Goal: Check status: Verify the current state of an ongoing process or item

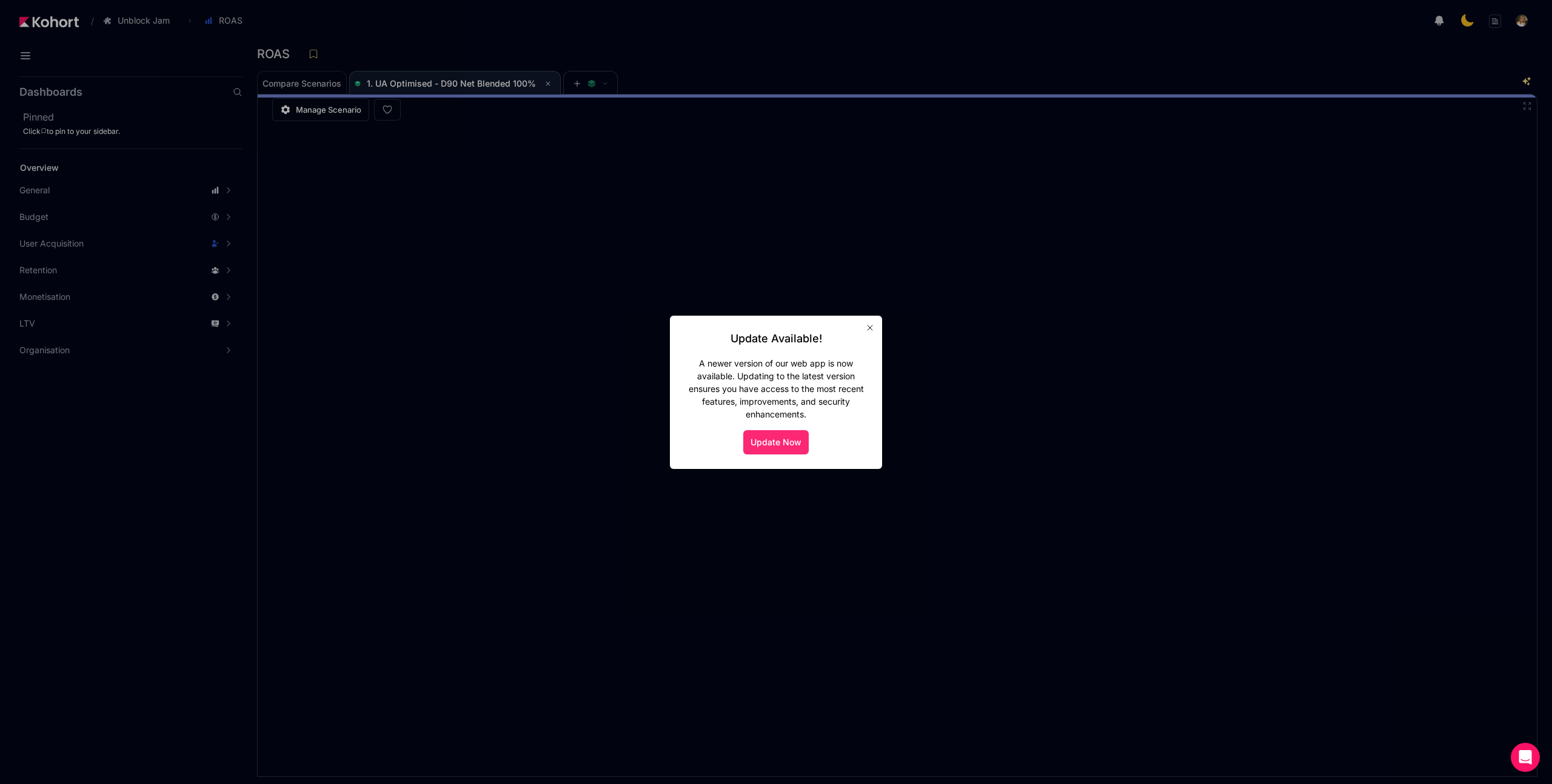
click at [784, 439] on button "Update Now" at bounding box center [776, 443] width 65 height 24
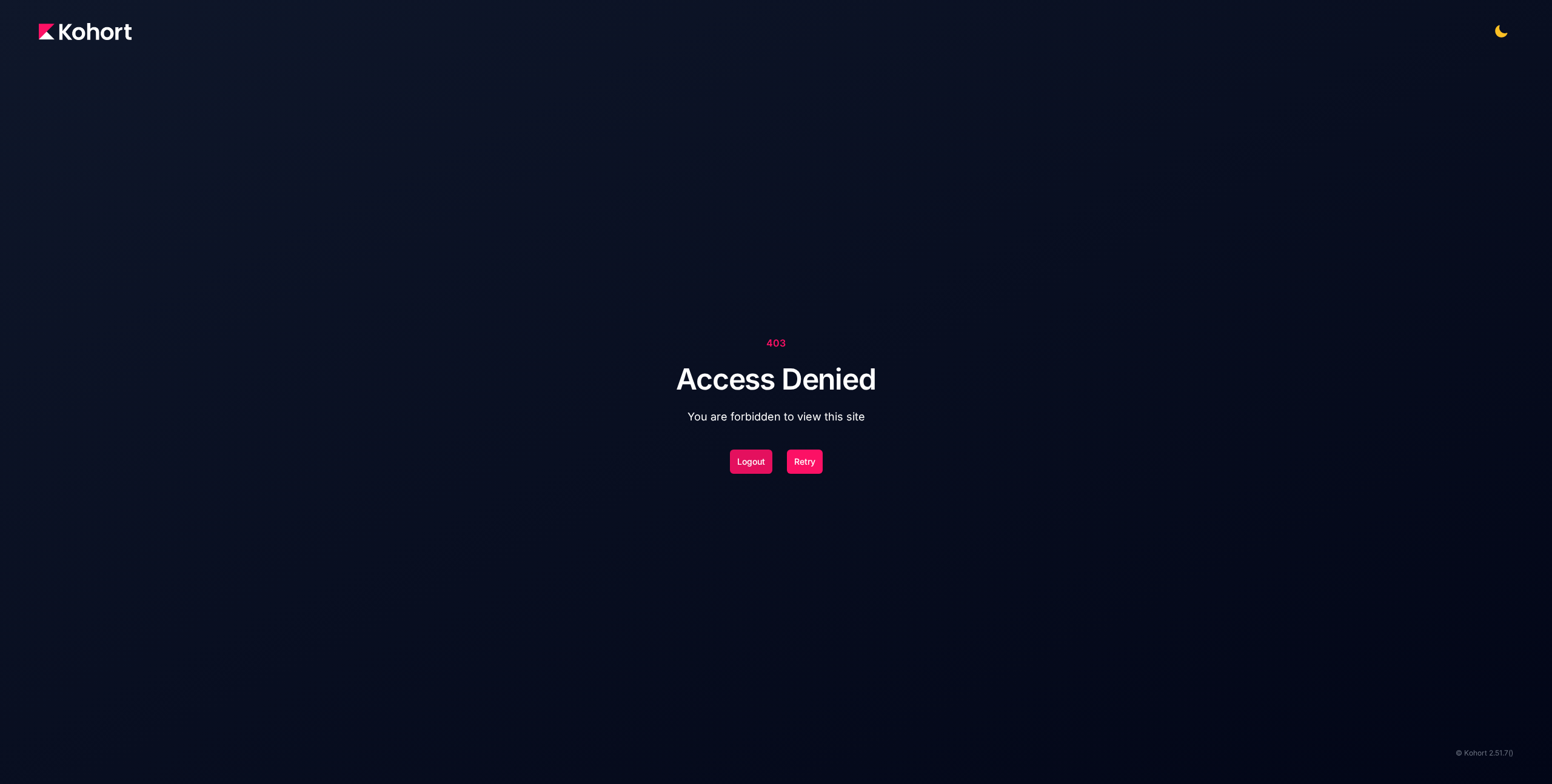
click at [746, 461] on button "Logout" at bounding box center [751, 462] width 42 height 24
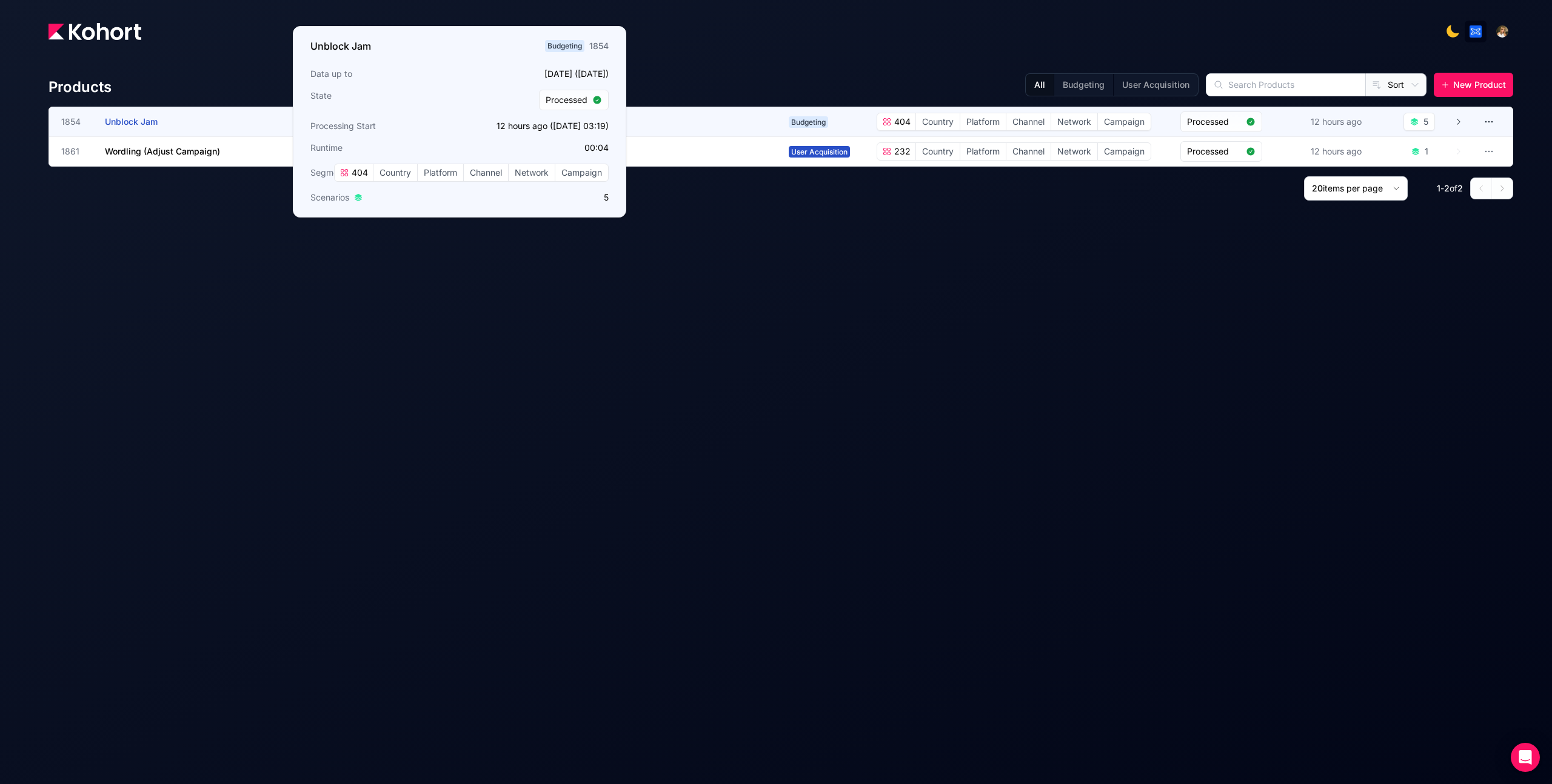
click at [129, 129] on h3 "Unblock Jam" at bounding box center [196, 121] width 182 height 29
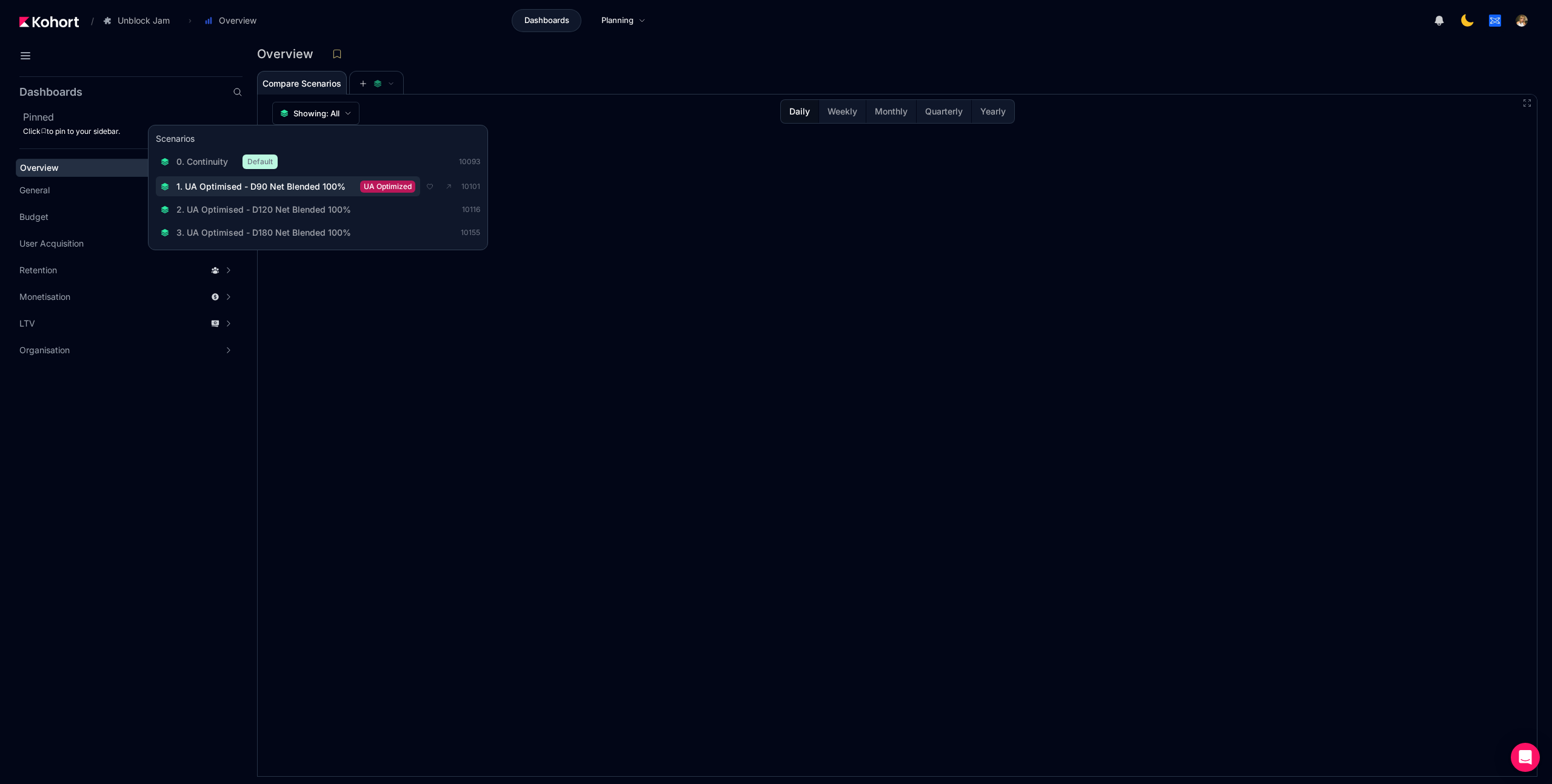
click at [304, 190] on span "1. UA Optimised - D90 Net Blended 100%" at bounding box center [261, 186] width 169 height 12
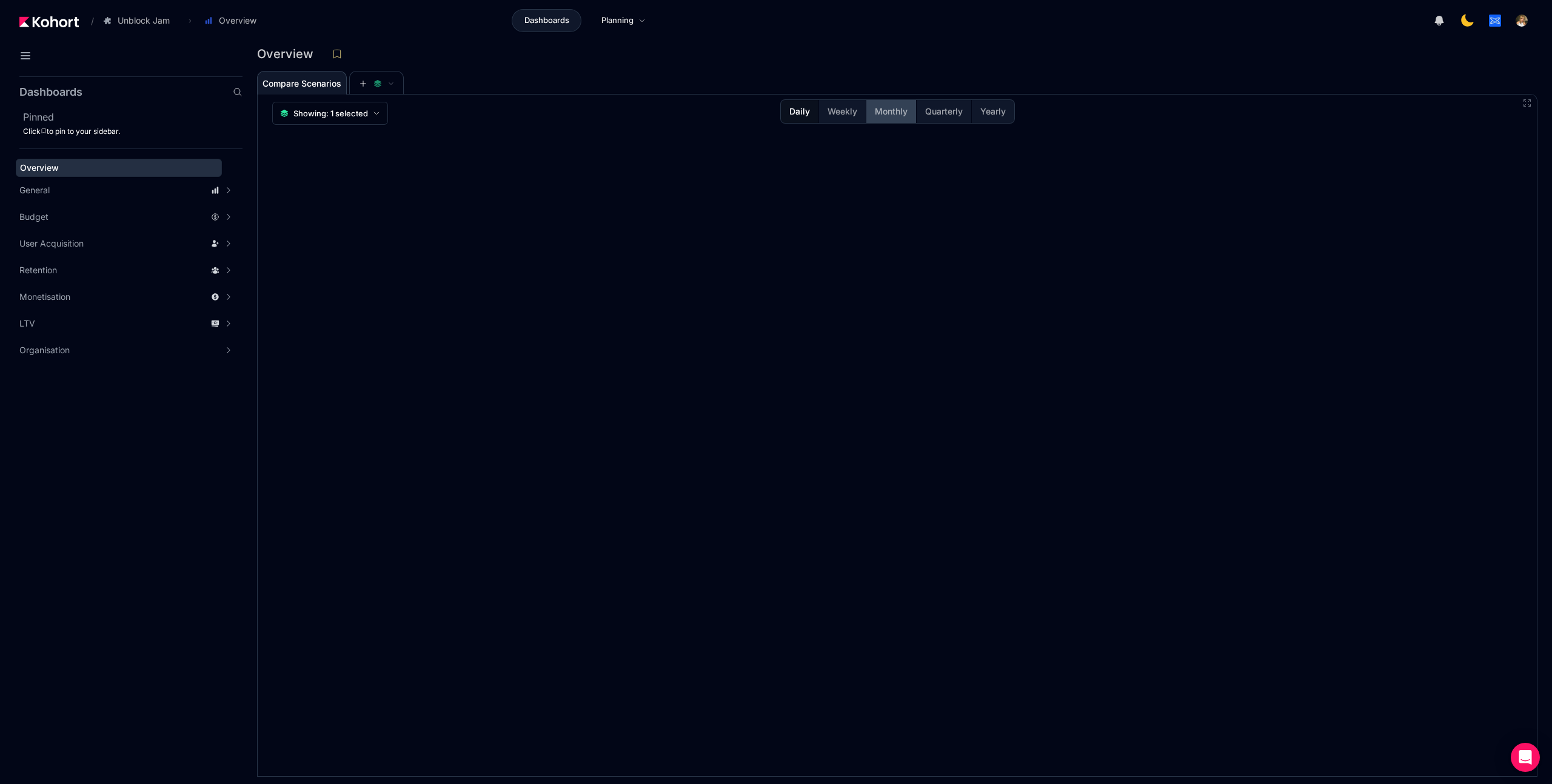
click at [890, 111] on span "Monthly" at bounding box center [891, 111] width 33 height 12
